Goal: Find specific page/section: Find specific page/section

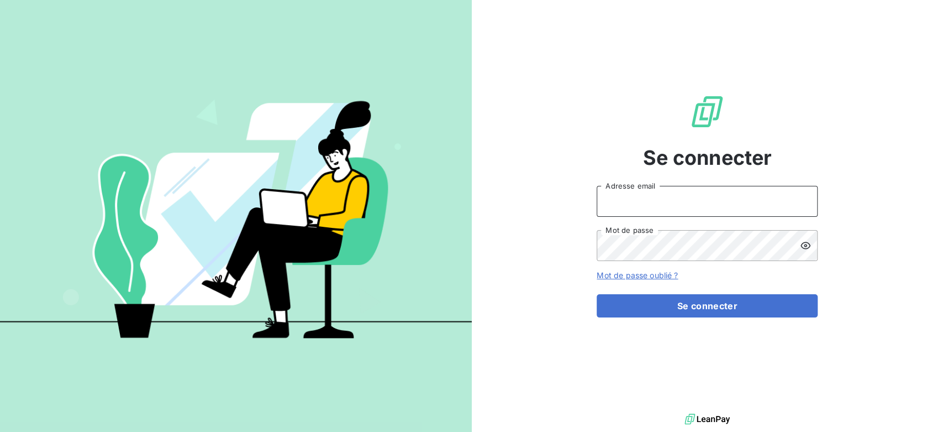
click at [681, 202] on input "Adresse email" at bounding box center [707, 201] width 221 height 31
type input "[PERSON_NAME][EMAIL_ADDRESS][DOMAIN_NAME]"
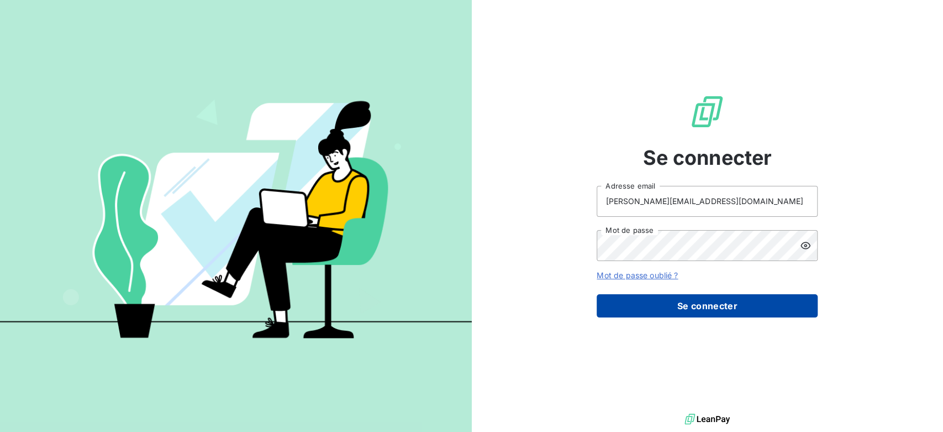
click at [711, 304] on button "Se connecter" at bounding box center [707, 305] width 221 height 23
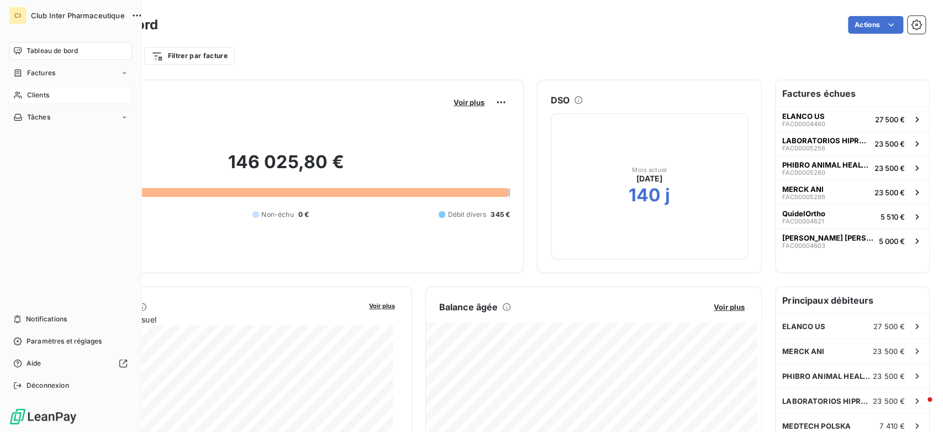
click at [36, 94] on span "Clients" at bounding box center [38, 95] width 22 height 10
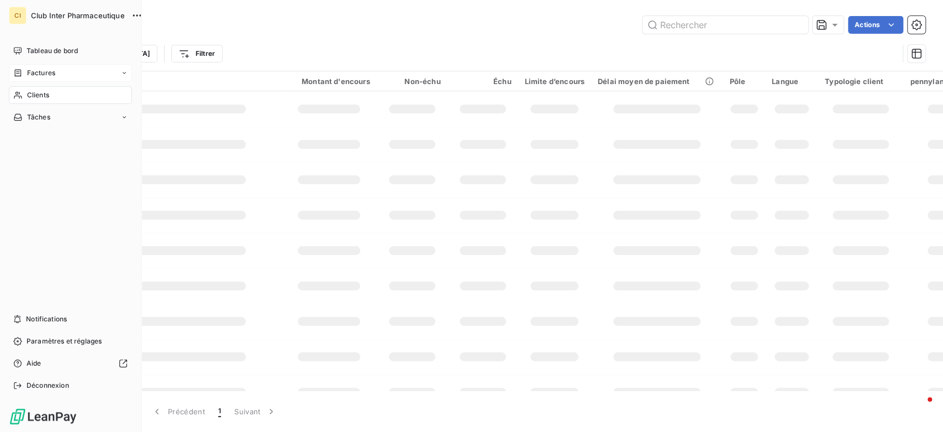
click at [41, 70] on span "Factures" at bounding box center [41, 73] width 28 height 10
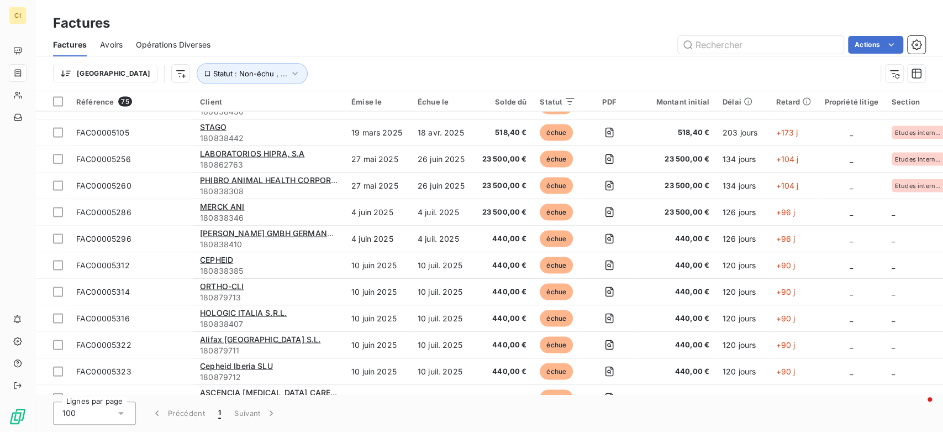
scroll to position [1281, 0]
